Goal: Task Accomplishment & Management: Manage account settings

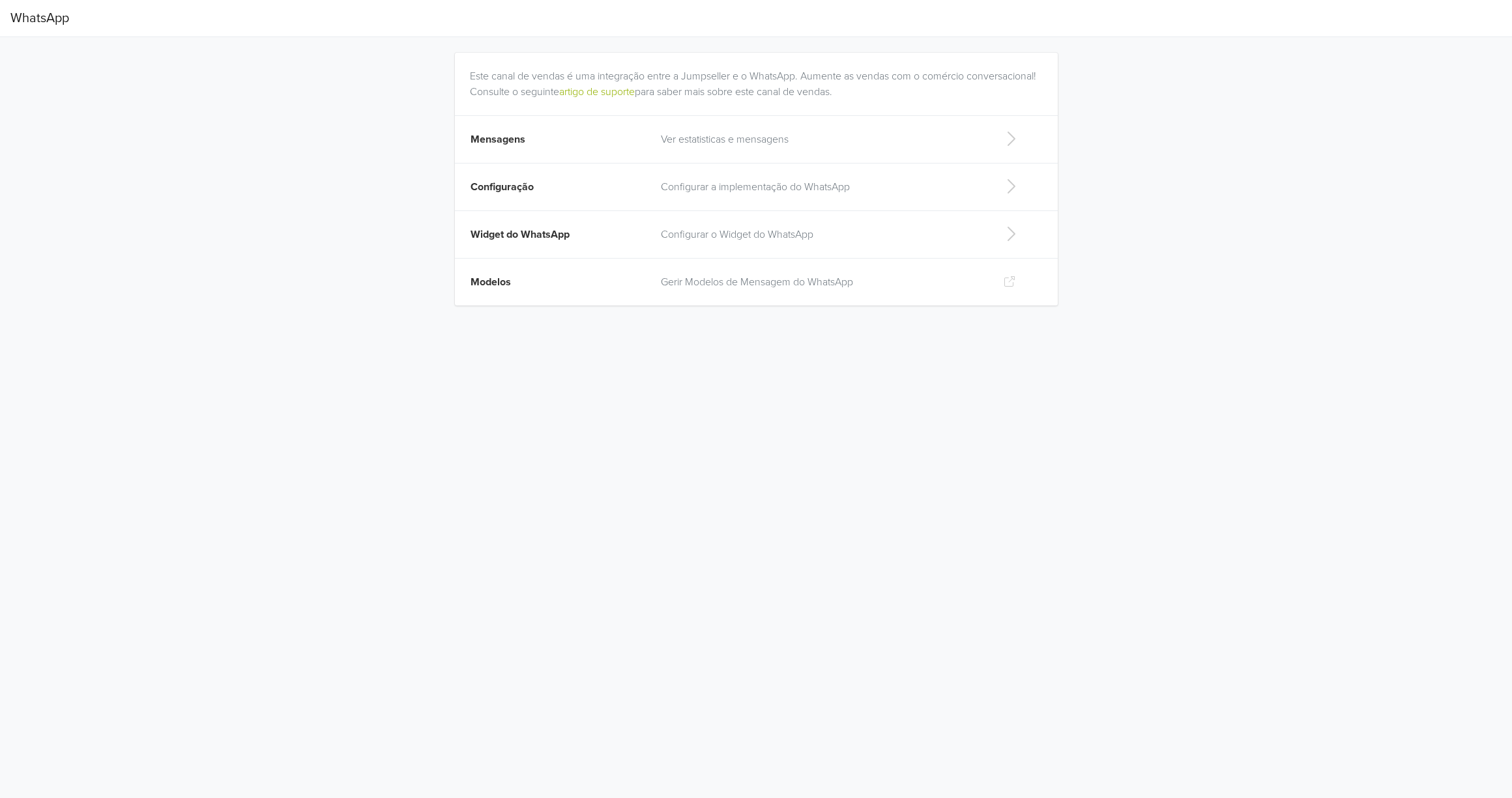
click at [666, 238] on p "Configurar o Widget do WhatsApp" at bounding box center [822, 234] width 321 height 16
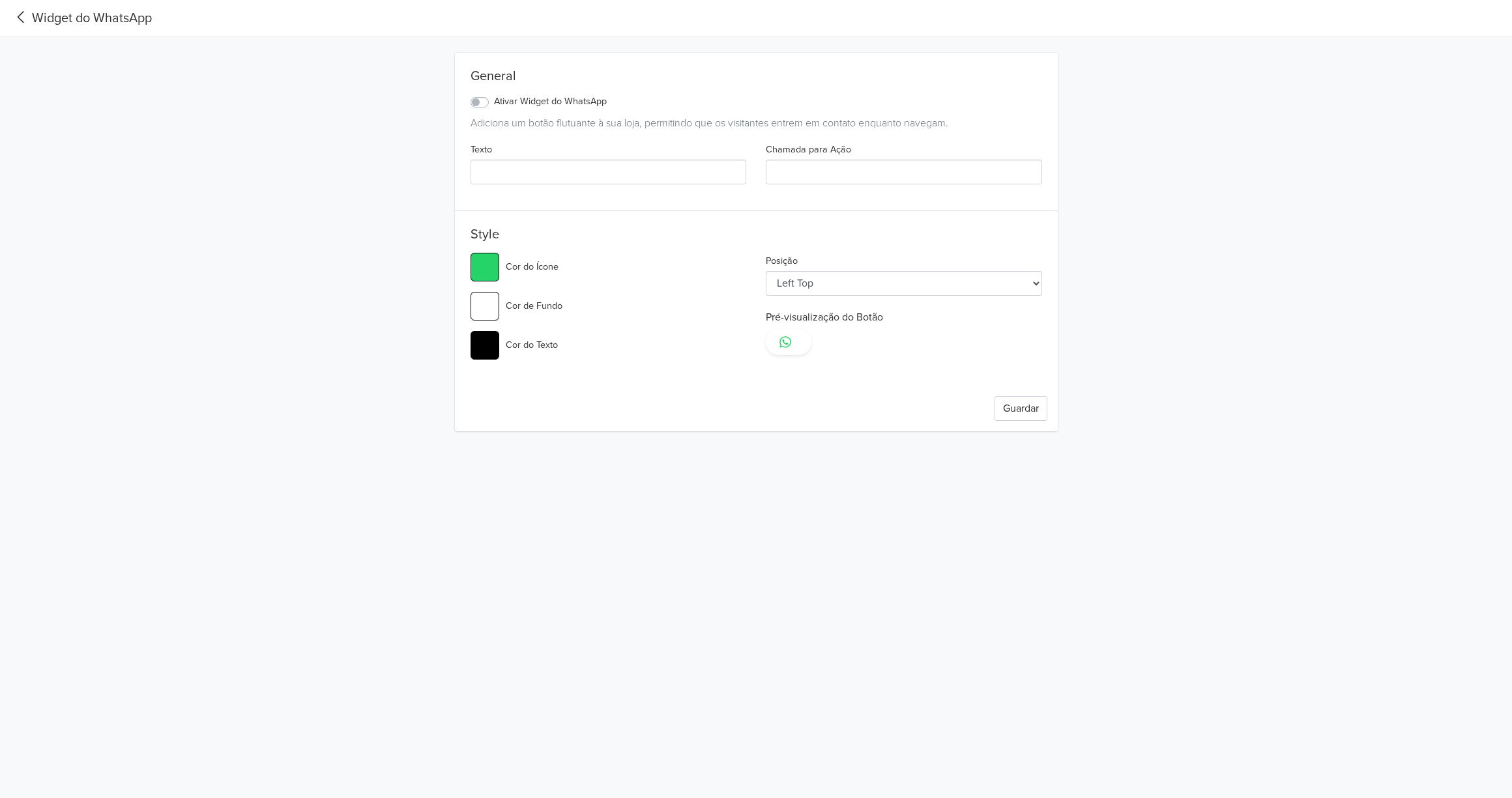
click at [30, 21] on icon at bounding box center [21, 17] width 21 height 17
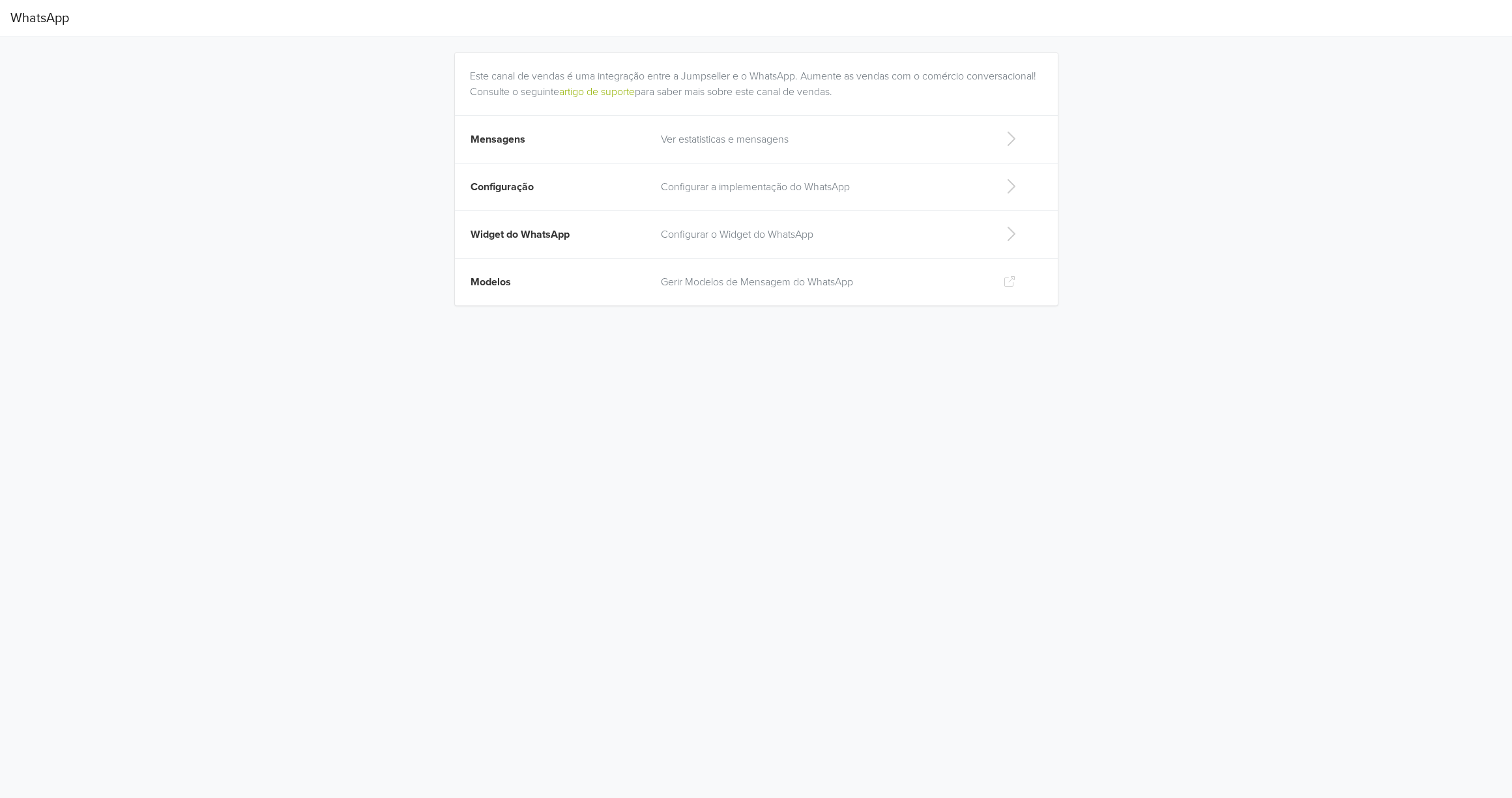
click at [492, 176] on td "Configuração" at bounding box center [554, 187] width 199 height 48
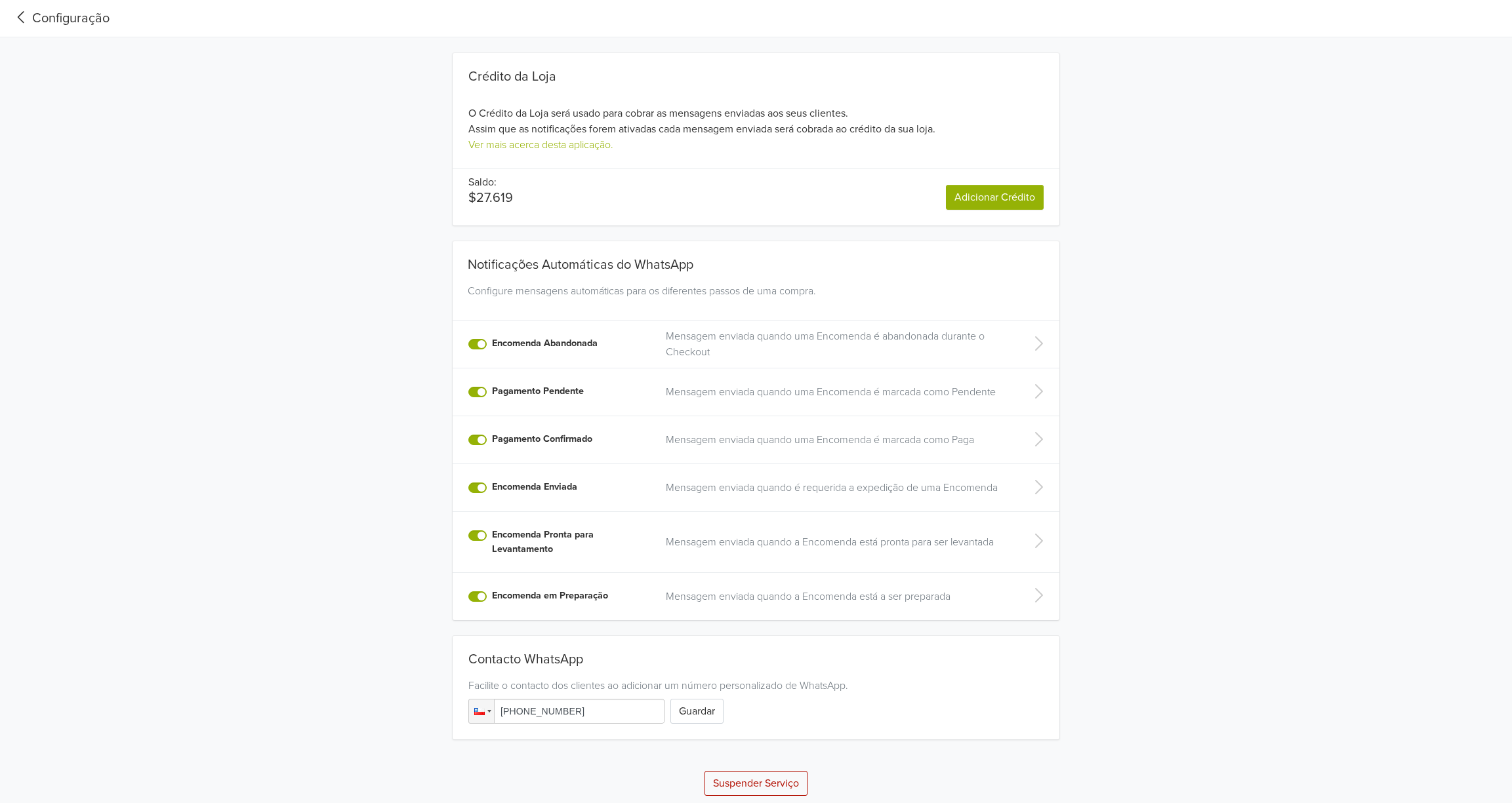
click at [758, 350] on p "Mensagem enviada quando uma Encomenda é abandonada durante o Checkout" at bounding box center [838, 344] width 344 height 31
